Goal: Task Accomplishment & Management: Use online tool/utility

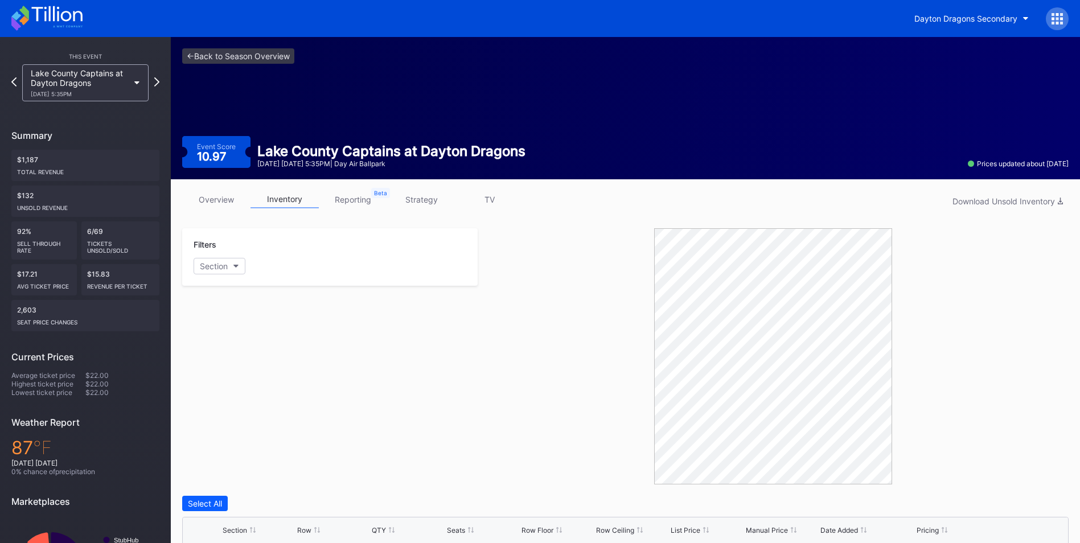
click at [137, 89] on div "Lake County Captains at Dayton Dragons [DATE] 5:35PM" at bounding box center [85, 82] width 126 height 37
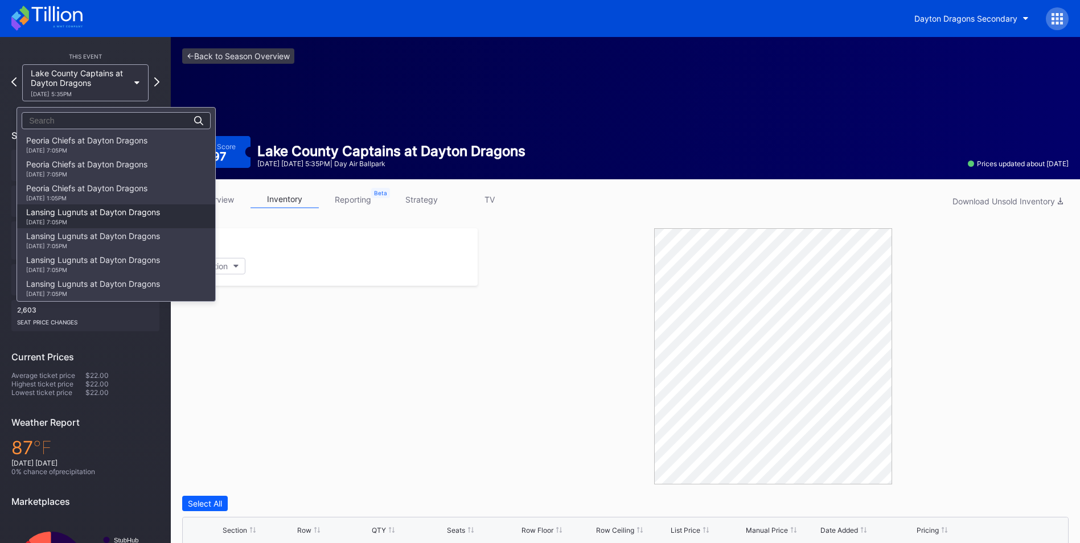
scroll to position [1331, 0]
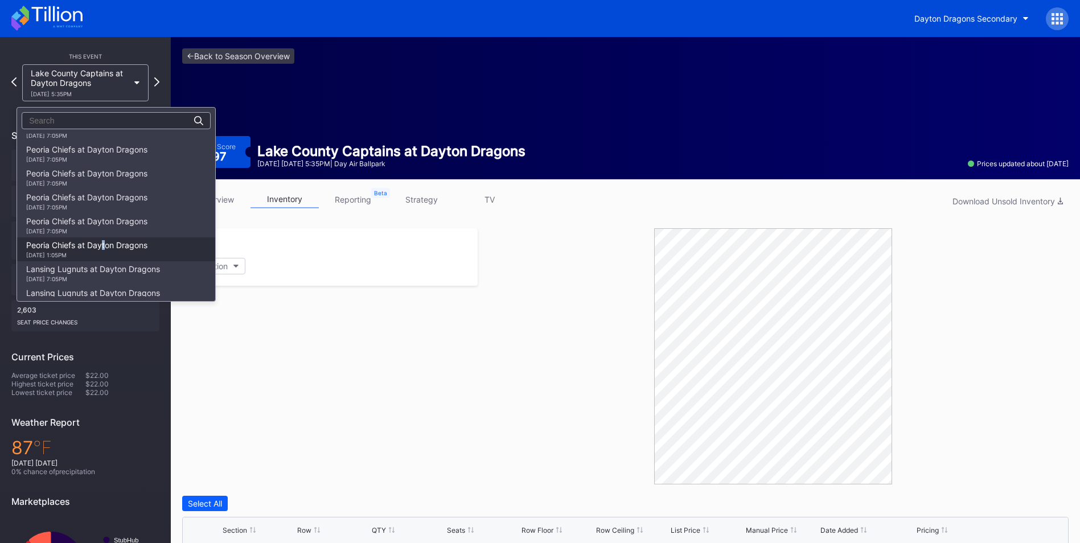
click at [104, 246] on div "Peoria Chiefs at Dayton Dragons [DATE] 1:05PM" at bounding box center [86, 249] width 121 height 18
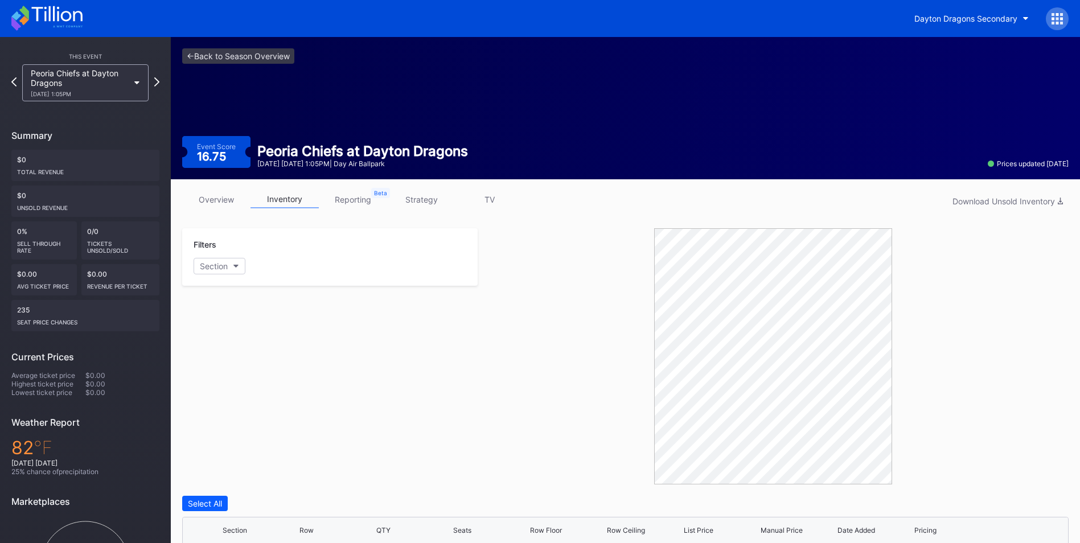
click at [130, 85] on div "Peoria Chiefs at Dayton Dragons [DATE] 1:05PM" at bounding box center [85, 82] width 126 height 37
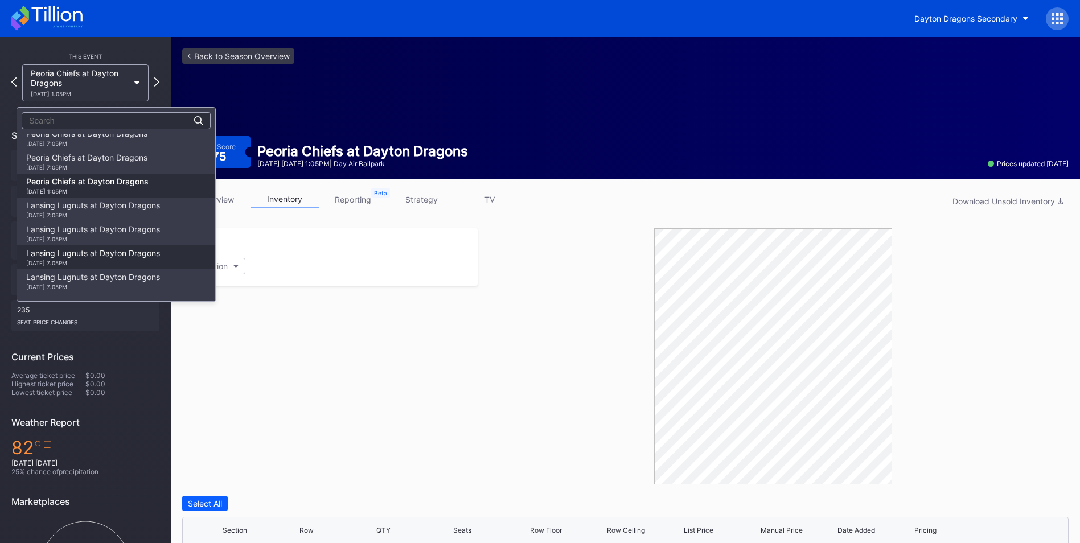
scroll to position [1377, 0]
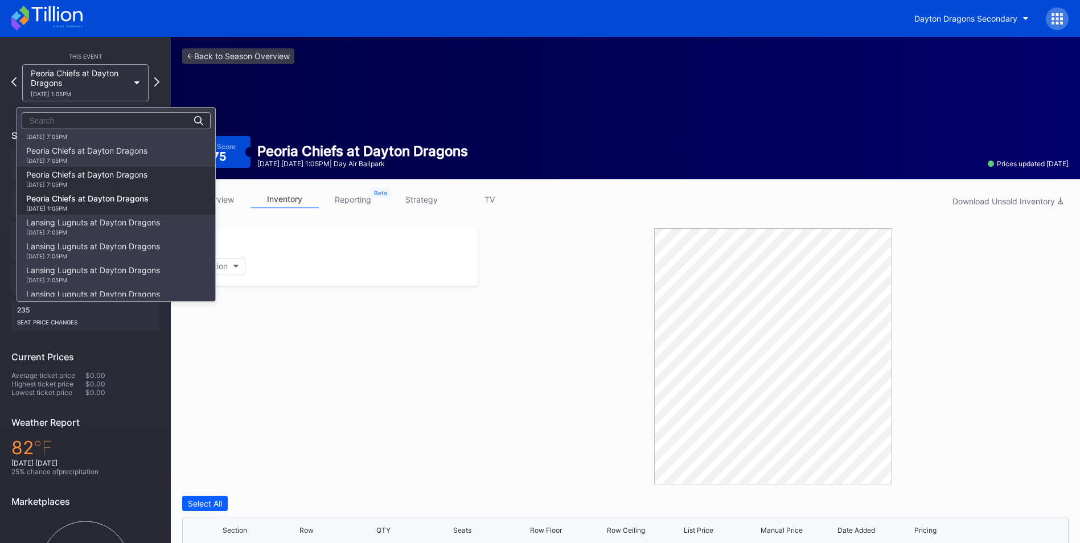
click at [80, 182] on div "[DATE] 7:05PM" at bounding box center [86, 184] width 121 height 7
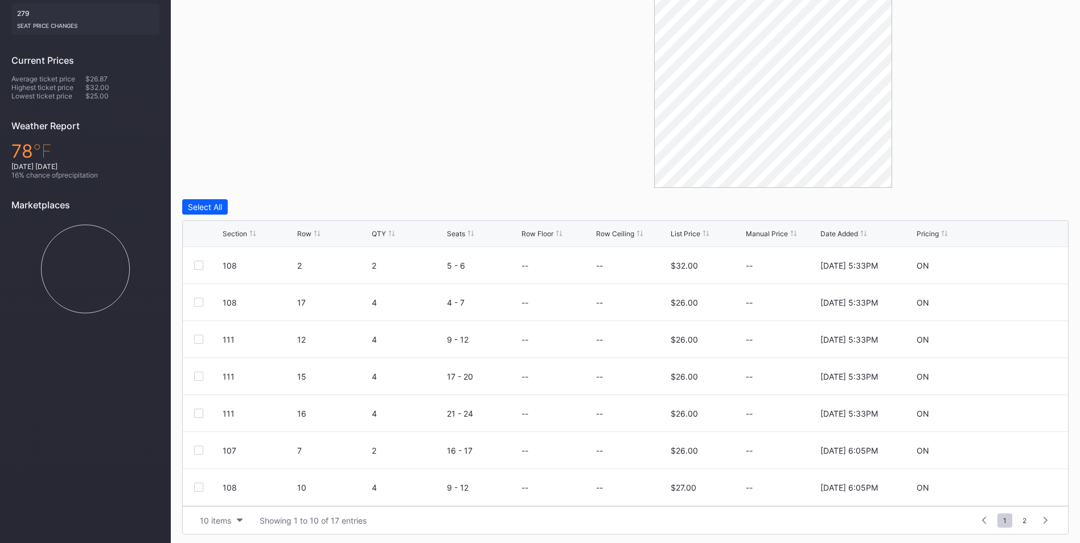
scroll to position [299, 0]
click at [216, 208] on div "Select All" at bounding box center [205, 204] width 34 height 10
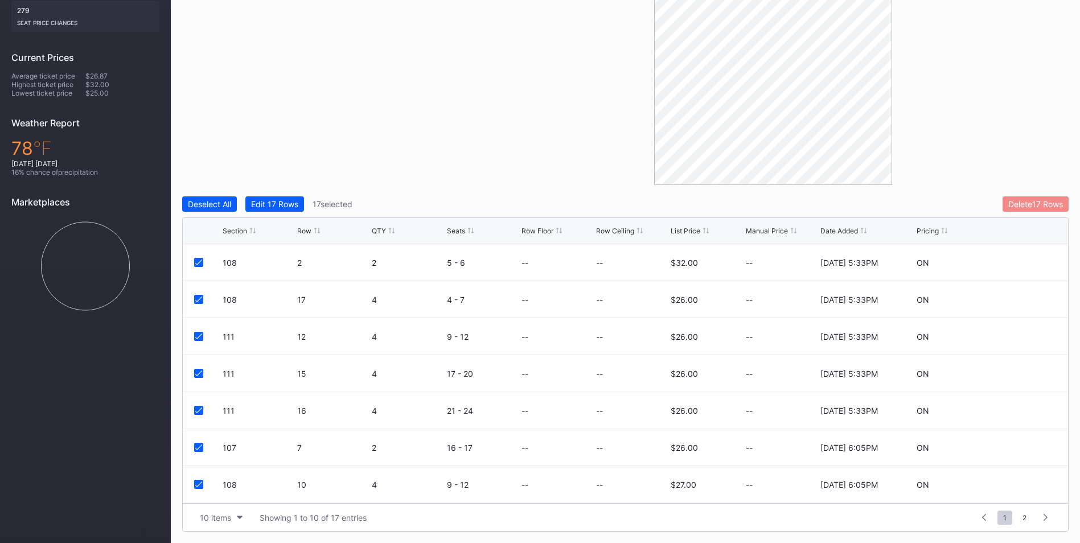
click at [1017, 204] on div "Delete 17 Rows" at bounding box center [1035, 204] width 55 height 10
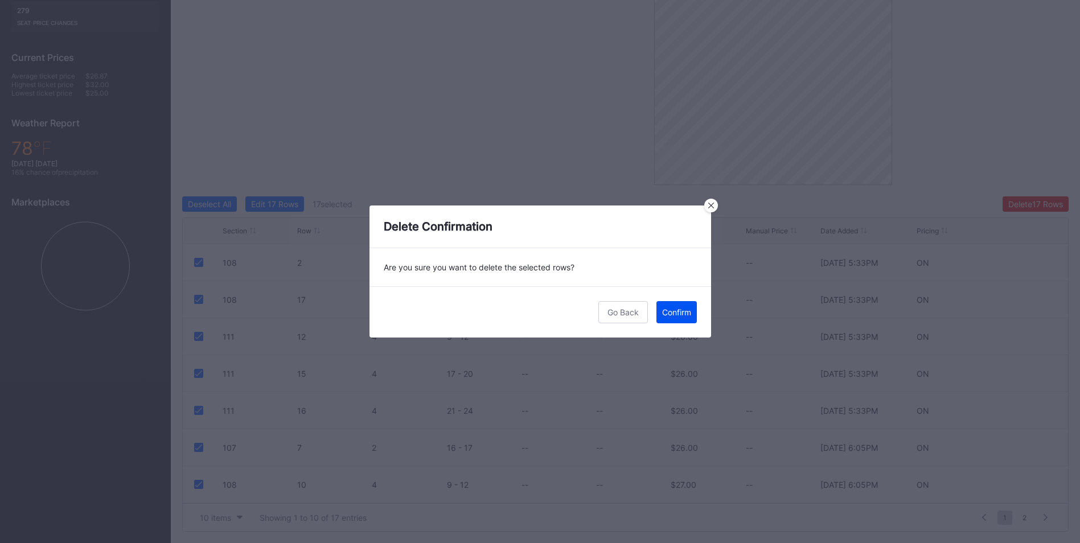
click at [675, 313] on div "Confirm" at bounding box center [676, 312] width 29 height 10
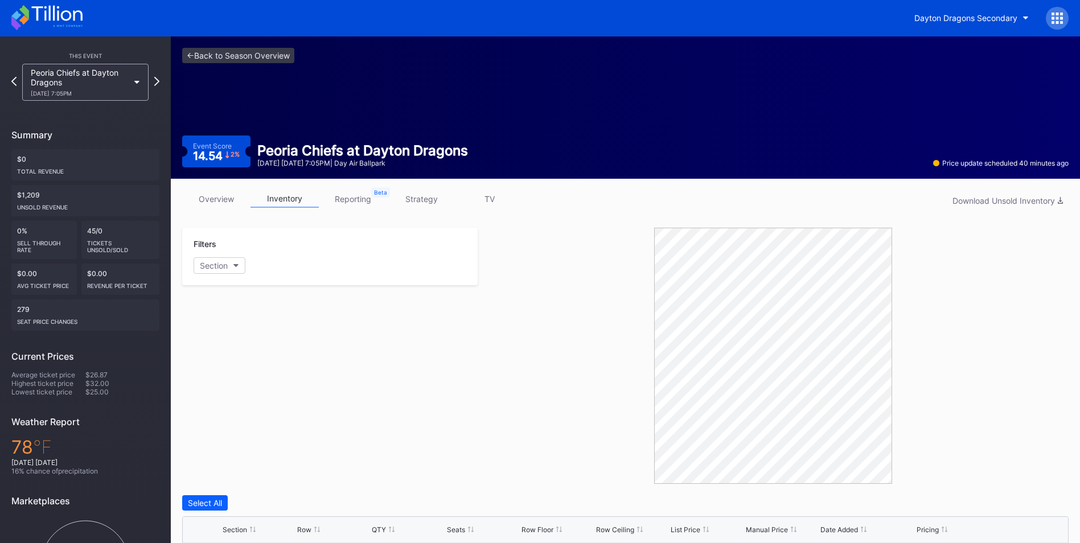
scroll to position [0, 0]
